Goal: Transaction & Acquisition: Purchase product/service

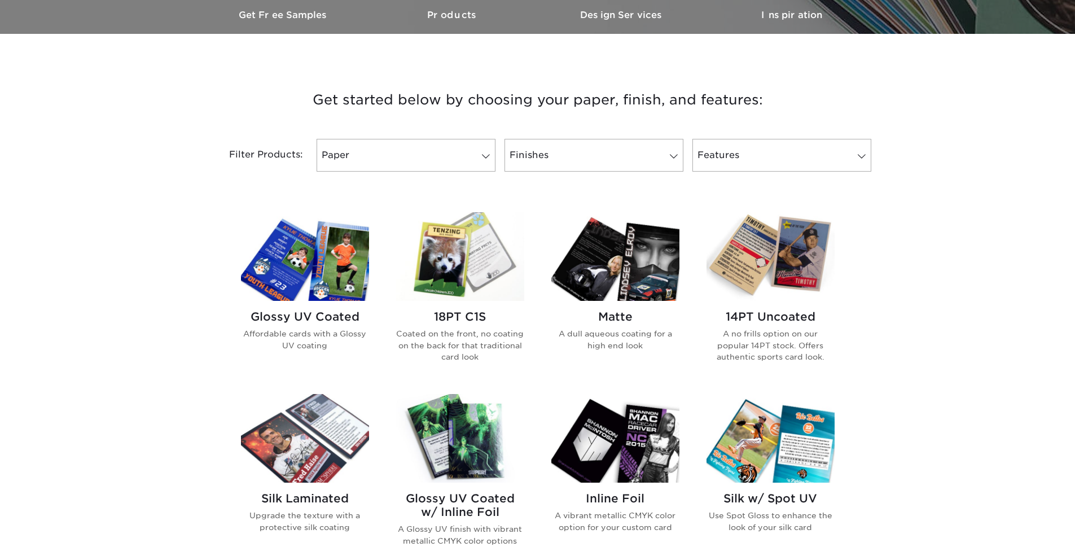
scroll to position [475, 0]
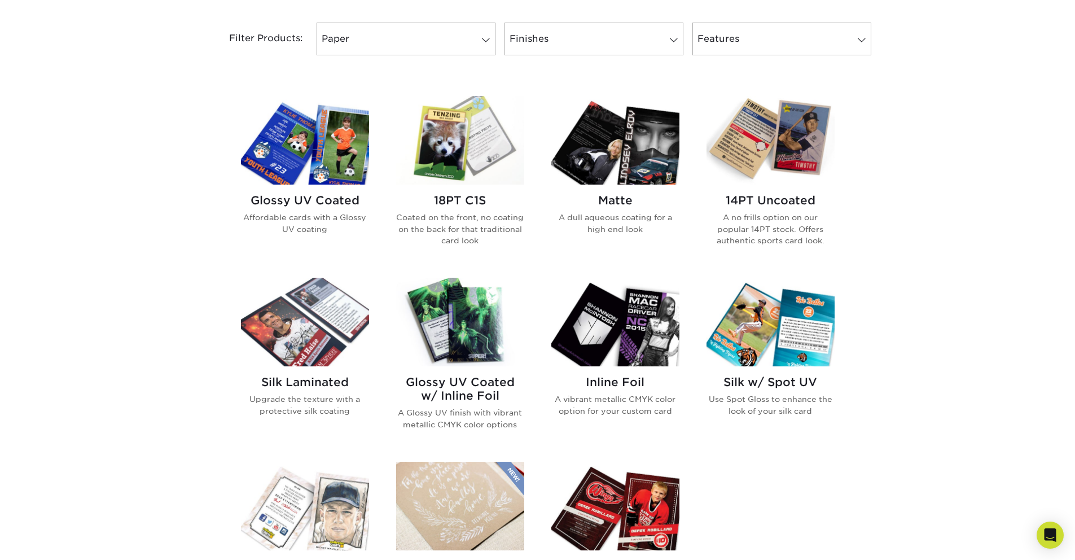
click at [791, 203] on h2 "14PT Uncoated" at bounding box center [771, 201] width 128 height 14
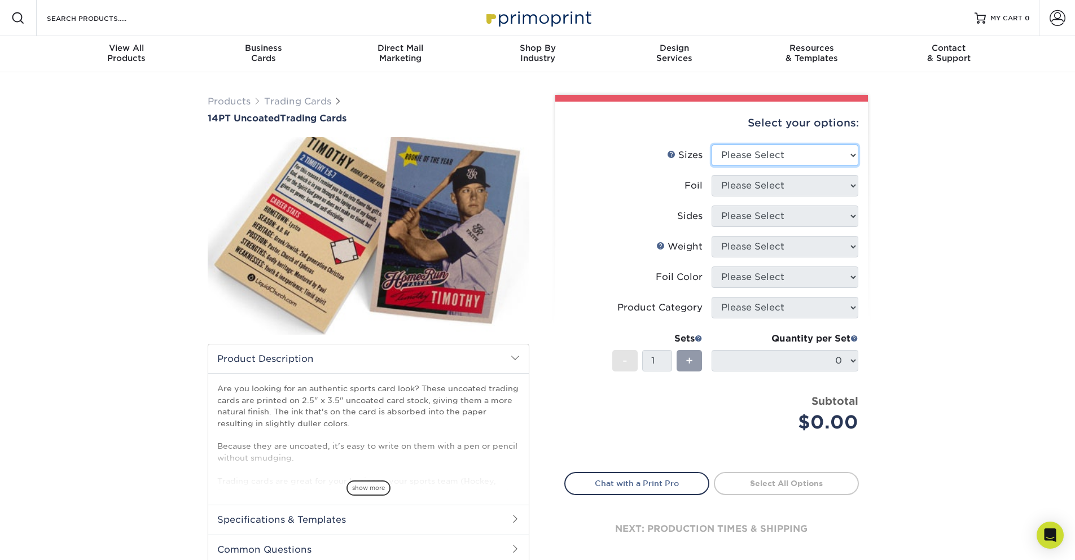
click at [774, 158] on select "Please Select 2.5" x 3.5"" at bounding box center [785, 155] width 147 height 21
select select "2.50x3.50"
click at [712, 145] on select "Please Select 2.5" x 3.5"" at bounding box center [785, 155] width 147 height 21
click at [766, 182] on select "Please Select Yes No" at bounding box center [785, 185] width 147 height 21
select select "1"
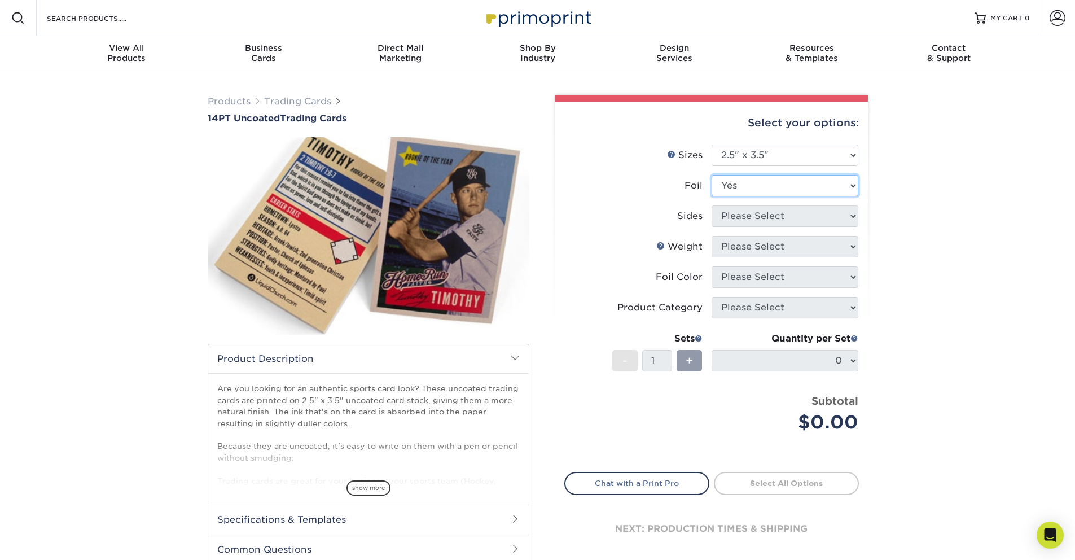
click at [712, 175] on select "Please Select Yes No" at bounding box center [785, 185] width 147 height 21
click at [758, 211] on select "Please Select Print Both Sides - Foil Both Sides Print Both Sides - Foil Front …" at bounding box center [785, 215] width 147 height 21
select select "e9e9dfb3-fba1-4d60-972c-fd9ca5904d33"
click at [712, 205] on select "Please Select Print Both Sides - Foil Both Sides Print Both Sides - Foil Front …" at bounding box center [785, 215] width 147 height 21
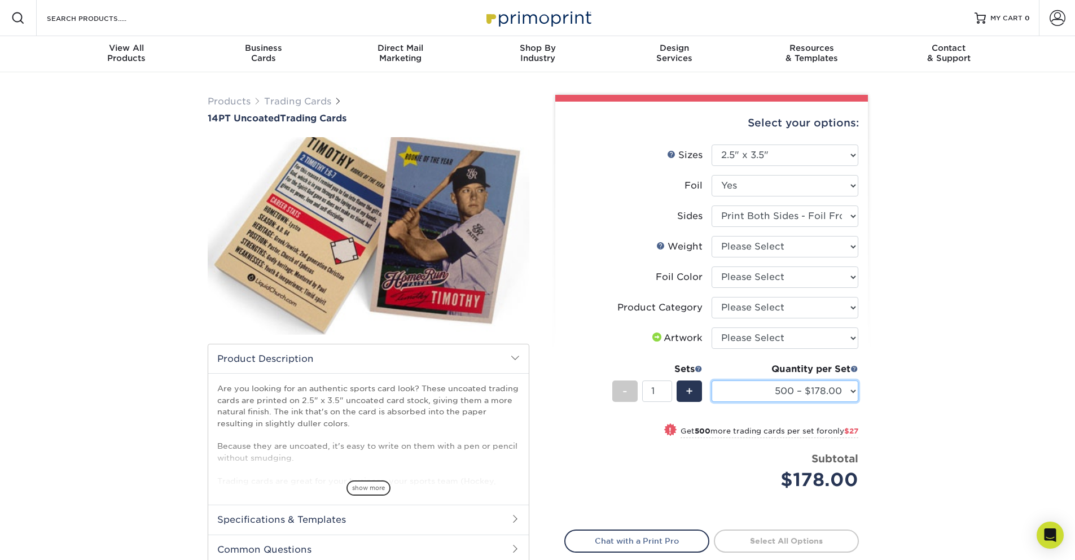
click at [792, 395] on select "500 – $178.00 1000 – $205.00 2500 – $478.00 5000 – $908.00" at bounding box center [785, 391] width 147 height 21
click at [757, 243] on select "Please Select 14PT Uncoated" at bounding box center [785, 246] width 147 height 21
select select "14PT Uncoated"
click at [712, 236] on select "Please Select 14PT Uncoated" at bounding box center [785, 246] width 147 height 21
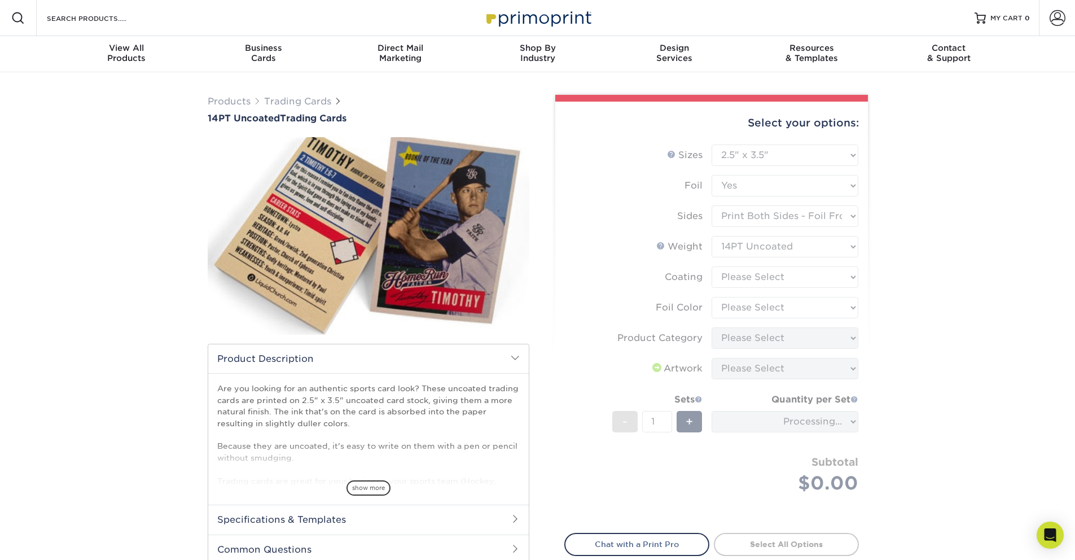
click at [749, 273] on form "Sizes Help Sizes Please Select 2.5" x 3.5" Foil Please Select Yes No -" at bounding box center [712, 332] width 295 height 375
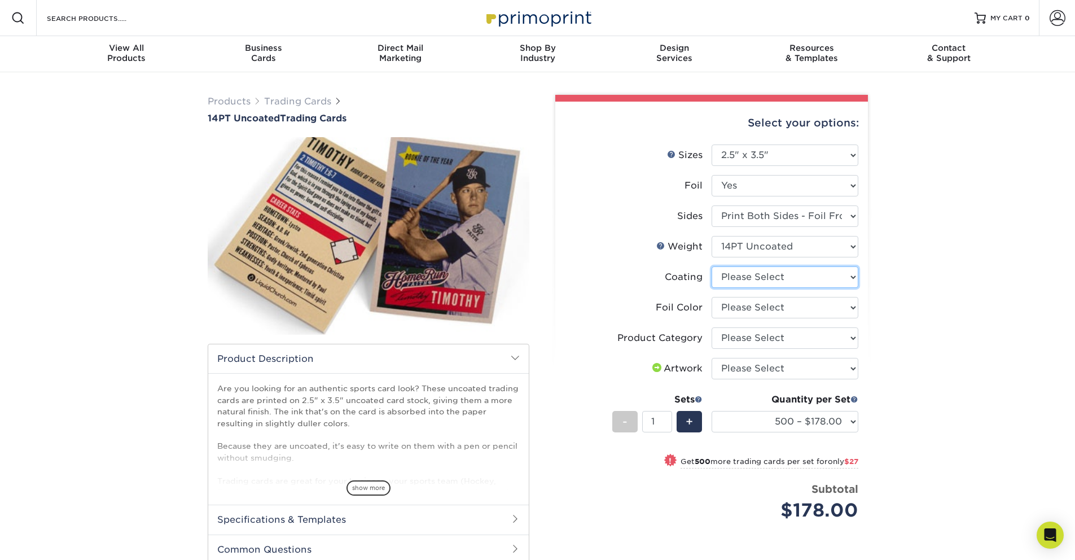
click at [749, 273] on select at bounding box center [785, 276] width 147 height 21
select select "3e7618de-abca-4bda-9f97-8b9129e913d8"
click at [712, 266] on select at bounding box center [785, 276] width 147 height 21
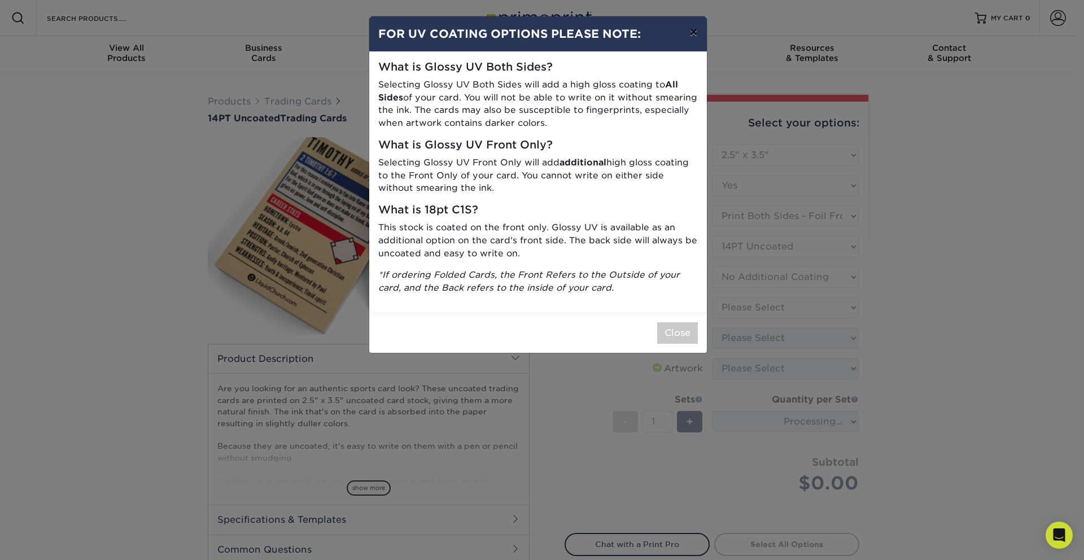
click at [692, 37] on button "×" at bounding box center [693, 32] width 26 height 32
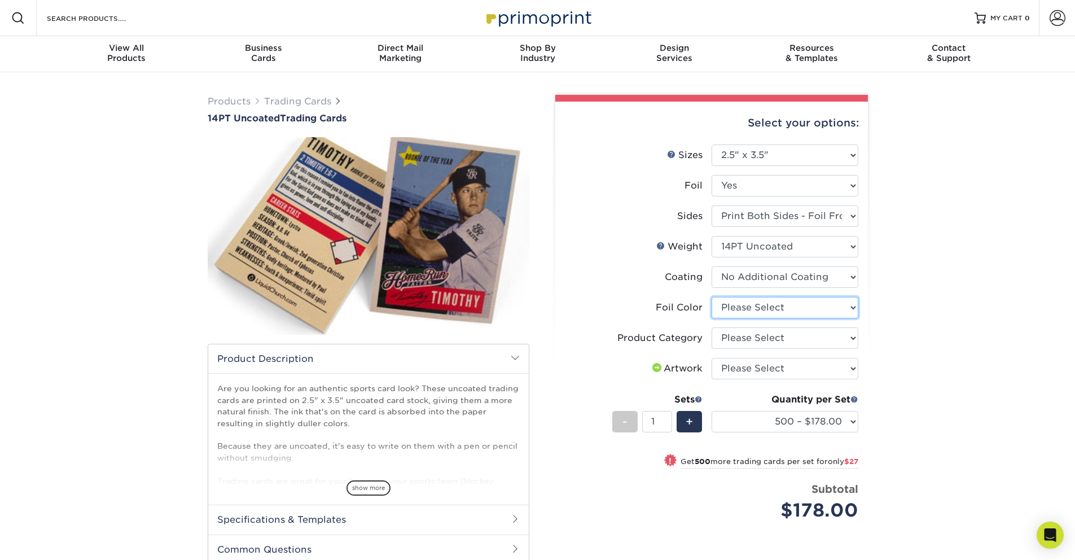
click at [774, 313] on select "Please Select Silver Foil Rose Gold Foil Red Foil Gold Foil Copper Foil Black F…" at bounding box center [785, 307] width 147 height 21
select select "a834dd52-fe06-4ed6-9a86-5bd3c2d02515"
click at [712, 297] on select "Please Select Silver Foil Rose Gold Foil Red Foil Gold Foil Copper Foil Black F…" at bounding box center [785, 307] width 147 height 21
click at [774, 338] on select "Please Select Trading Cards" at bounding box center [785, 337] width 147 height 21
select select "c2f9bce9-36c2-409d-b101-c29d9d031e18"
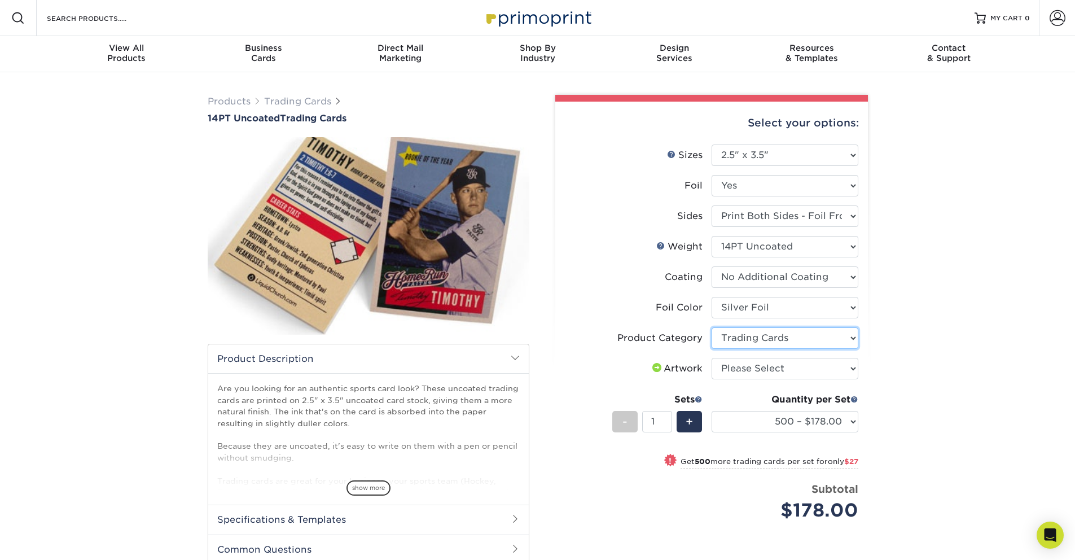
click at [712, 327] on select "Please Select Trading Cards" at bounding box center [785, 337] width 147 height 21
